Goal: Find specific page/section: Find specific page/section

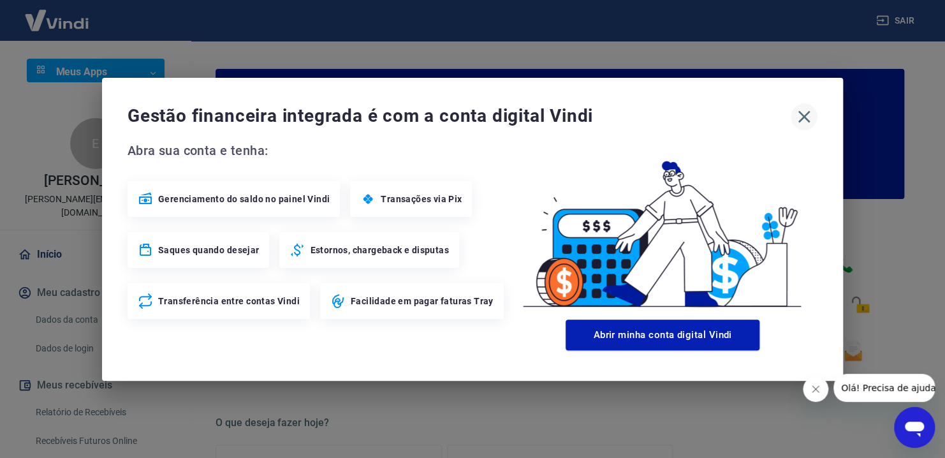
click at [801, 110] on icon "button" at bounding box center [804, 117] width 20 height 20
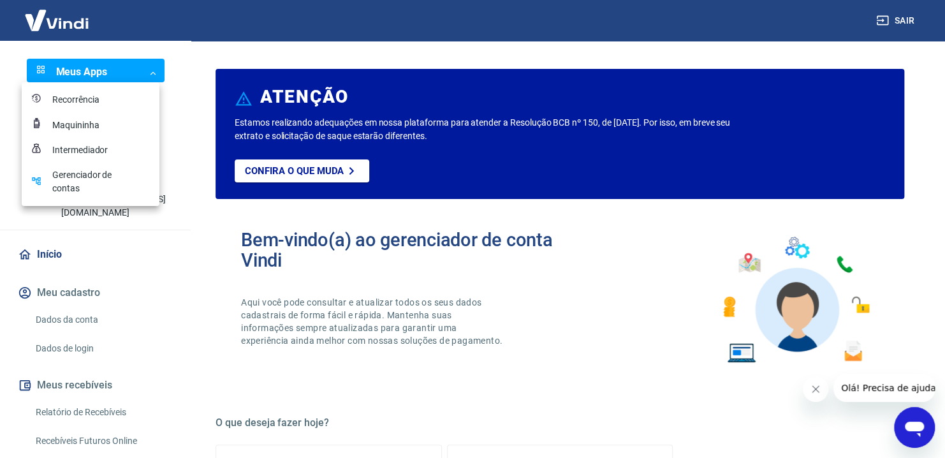
click at [133, 71] on body "Sair Meus Apps ​ ​ E Eduardo Correia Lima Linhares eduardo@inovattaconsulting.c…" at bounding box center [472, 229] width 945 height 458
click at [92, 104] on div "Recorrência" at bounding box center [84, 99] width 64 height 13
